Goal: Task Accomplishment & Management: Complete application form

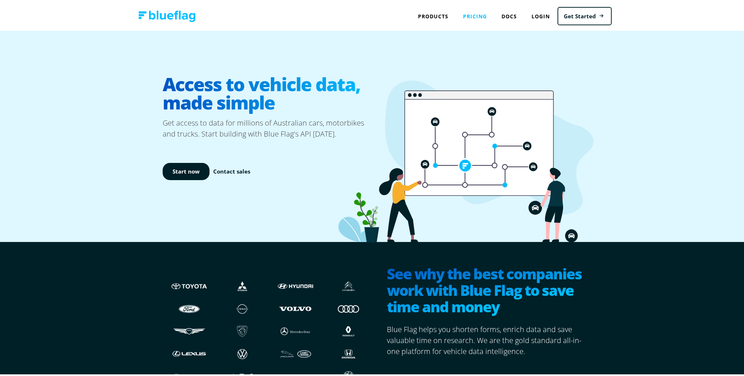
click at [466, 12] on link "Pricing" at bounding box center [475, 14] width 38 height 15
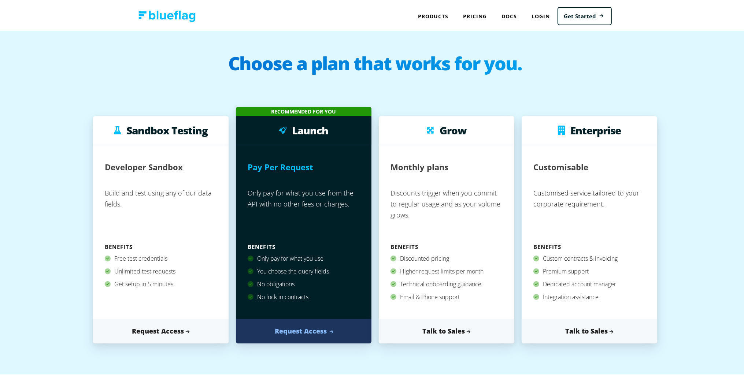
click at [294, 329] on link "Request Access" at bounding box center [304, 330] width 136 height 25
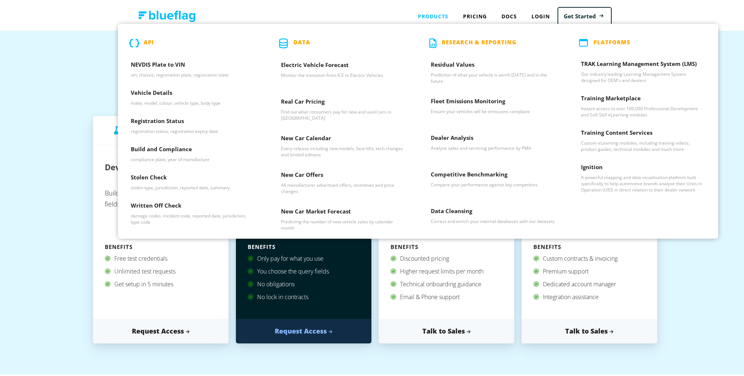
click at [433, 12] on div "Products API NEVDIS Plate to VIN vin, chassis, registration plate, registration…" at bounding box center [433, 14] width 45 height 15
click at [177, 64] on h3 "NEVDIS Plate to VIN" at bounding box center [193, 64] width 125 height 11
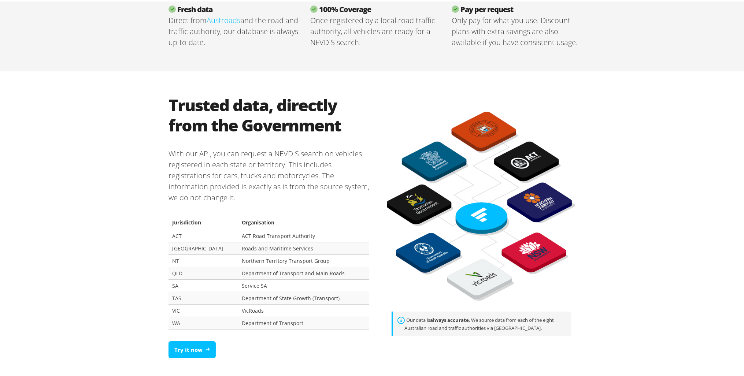
scroll to position [425, 0]
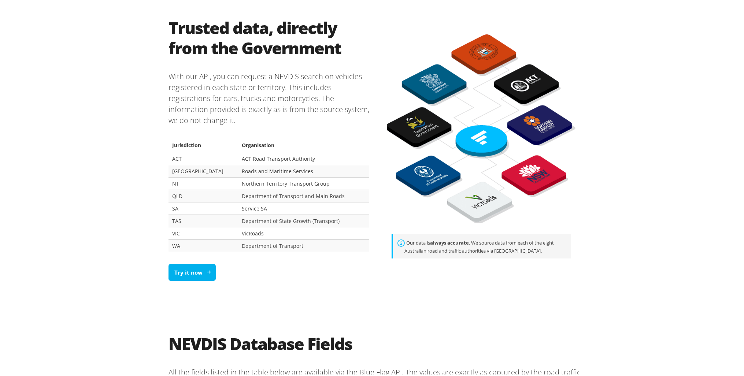
click at [200, 271] on link "Try it now" at bounding box center [192, 271] width 47 height 17
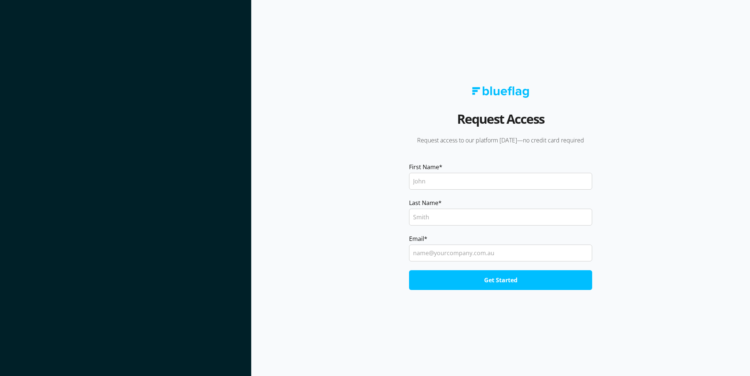
click at [442, 180] on input "First Name *" at bounding box center [500, 181] width 183 height 17
type input "eddy"
click at [422, 220] on input "Last Name *" at bounding box center [500, 217] width 183 height 17
type input "edathara"
click at [429, 253] on input "Email *" at bounding box center [500, 253] width 183 height 17
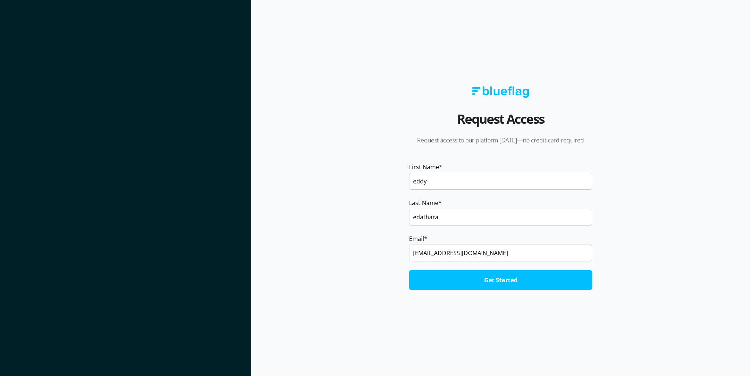
type input "eddy_edathara@hotmail.com"
click at [456, 284] on input "Get Started" at bounding box center [500, 280] width 183 height 20
